Goal: Information Seeking & Learning: Learn about a topic

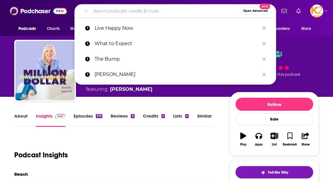
click at [194, 9] on input "Search podcasts, credits, & more..." at bounding box center [166, 11] width 150 height 10
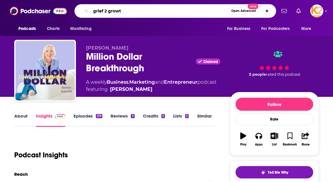
type input "grief 2 growth"
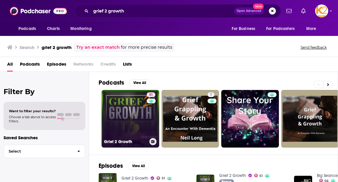
click at [126, 116] on link "51 Grief 2 Growth" at bounding box center [131, 119] width 58 height 58
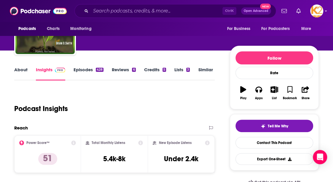
scroll to position [59, 0]
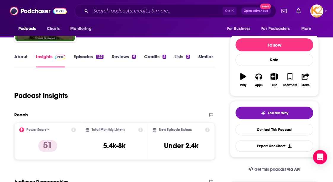
click at [19, 57] on link "About" at bounding box center [20, 61] width 13 height 14
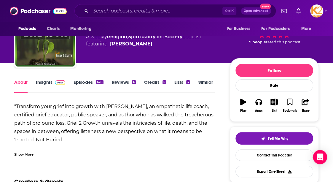
scroll to position [59, 0]
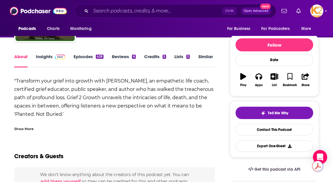
click at [19, 131] on div "Show More" at bounding box center [23, 129] width 19 height 6
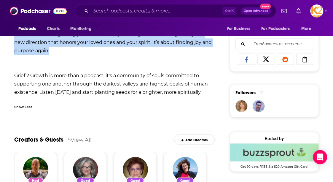
scroll to position [354, 0]
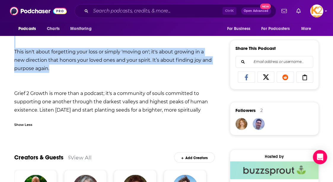
drag, startPoint x: 17, startPoint y: 81, endPoint x: 102, endPoint y: 110, distance: 90.2
copy div "loremips dolo sitam cons adipis elit Seddo Eiusm, te incididunt utla etdol, mag…"
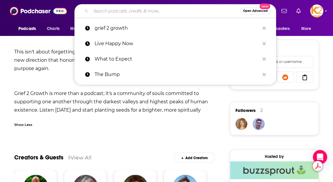
click at [108, 10] on input "Search podcasts, credits, & more..." at bounding box center [166, 11] width 150 height 10
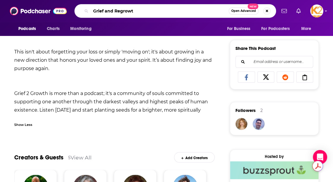
type input "Grief and Regrowth"
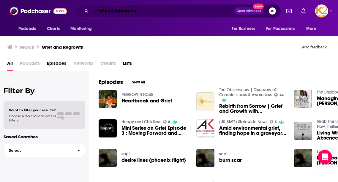
click at [147, 7] on input "Grief and Regrowth" at bounding box center [162, 11] width 143 height 10
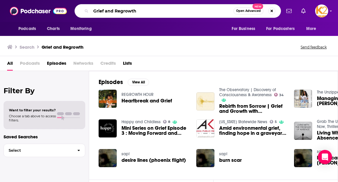
click at [147, 9] on input "Grief and Regrowth" at bounding box center [162, 11] width 143 height 10
paste input "bir"
type input "Grief and Rebirth"
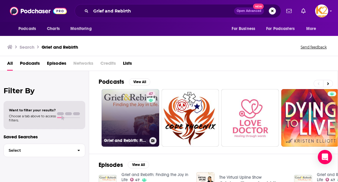
click at [137, 129] on link "47 Grief and Rebirth: Finding the Joy in Life" at bounding box center [131, 118] width 58 height 58
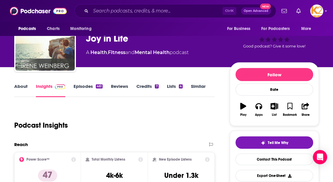
scroll to position [59, 0]
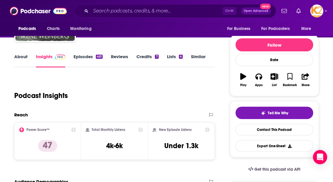
click at [78, 103] on div "Podcast Insights" at bounding box center [112, 92] width 196 height 30
click at [22, 56] on link "About" at bounding box center [20, 61] width 13 height 14
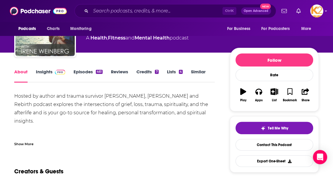
scroll to position [89, 0]
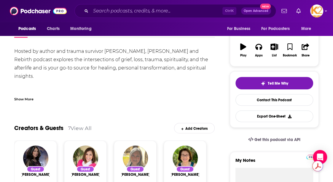
drag, startPoint x: 23, startPoint y: 98, endPoint x: 32, endPoint y: 105, distance: 11.6
click at [24, 99] on div "Show More" at bounding box center [23, 99] width 19 height 6
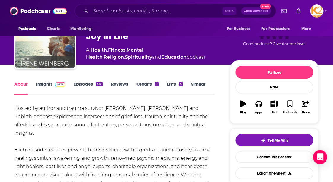
scroll to position [30, 0]
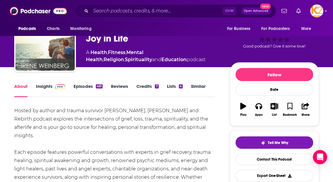
drag, startPoint x: 107, startPoint y: 120, endPoint x: 7, endPoint y: 112, distance: 100.9
copy div "Hosted by author and trauma survivor [PERSON_NAME], [PERSON_NAME] and Rebirth p…"
